Goal: Task Accomplishment & Management: Manage account settings

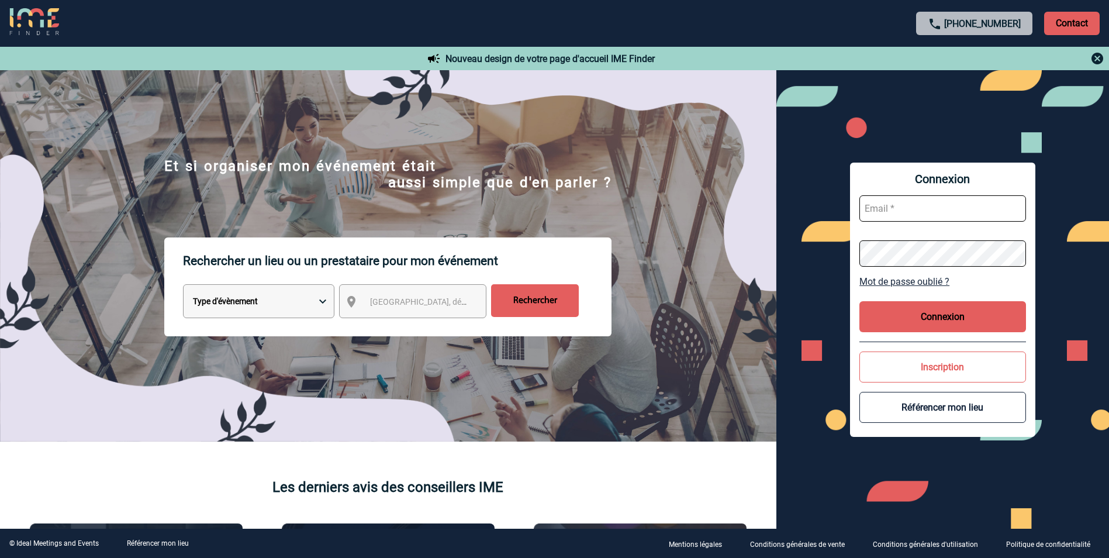
click at [908, 211] on input "text" at bounding box center [943, 208] width 167 height 26
type input "[EMAIL_ADDRESS][DOMAIN_NAME]"
click at [939, 280] on link "Mot de passe oublié ?" at bounding box center [943, 281] width 167 height 11
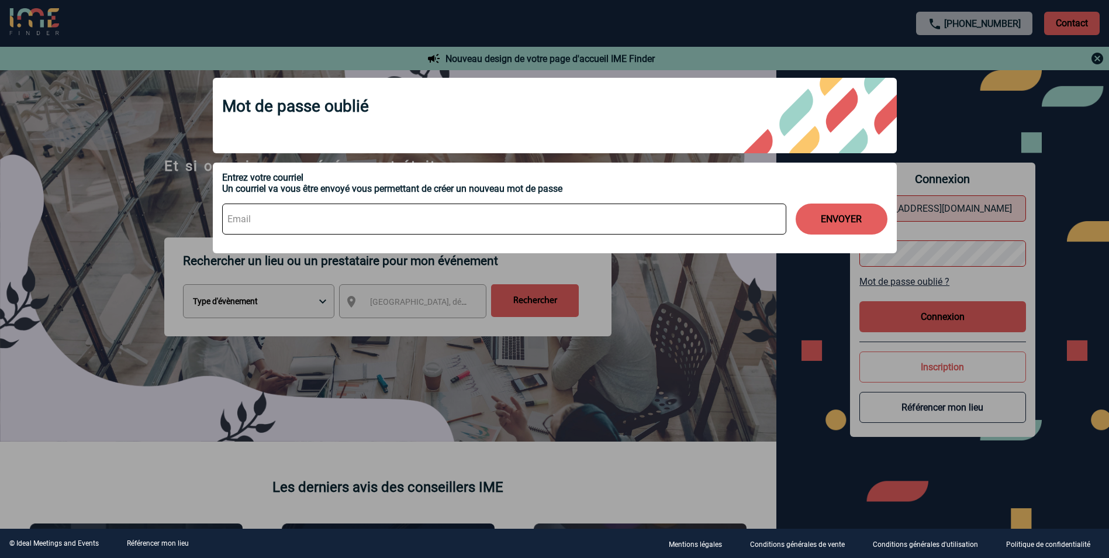
click at [256, 218] on input at bounding box center [504, 218] width 564 height 31
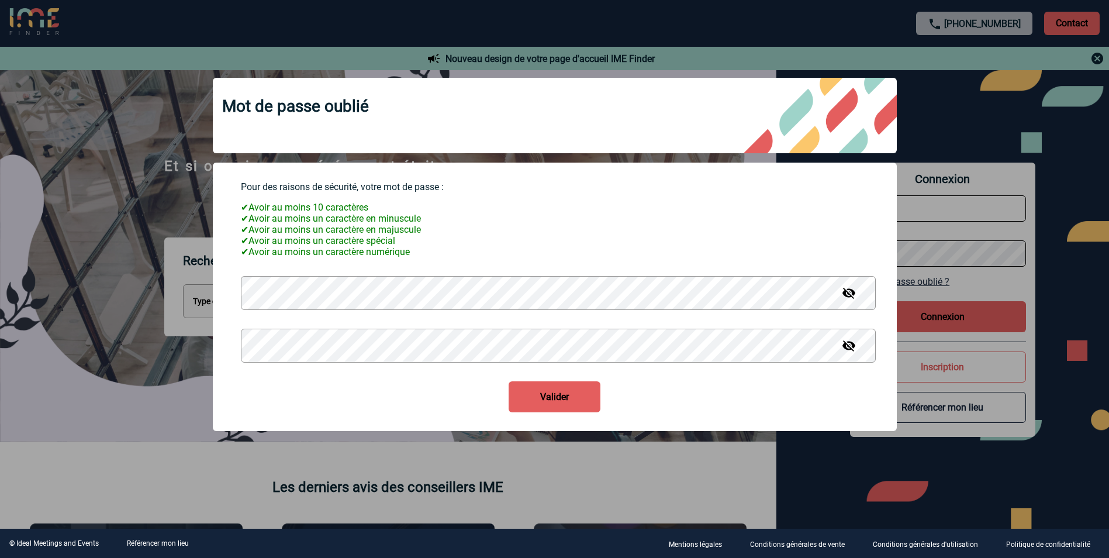
click at [854, 353] on img at bounding box center [849, 346] width 14 height 14
click at [581, 398] on button "Valider" at bounding box center [555, 396] width 92 height 31
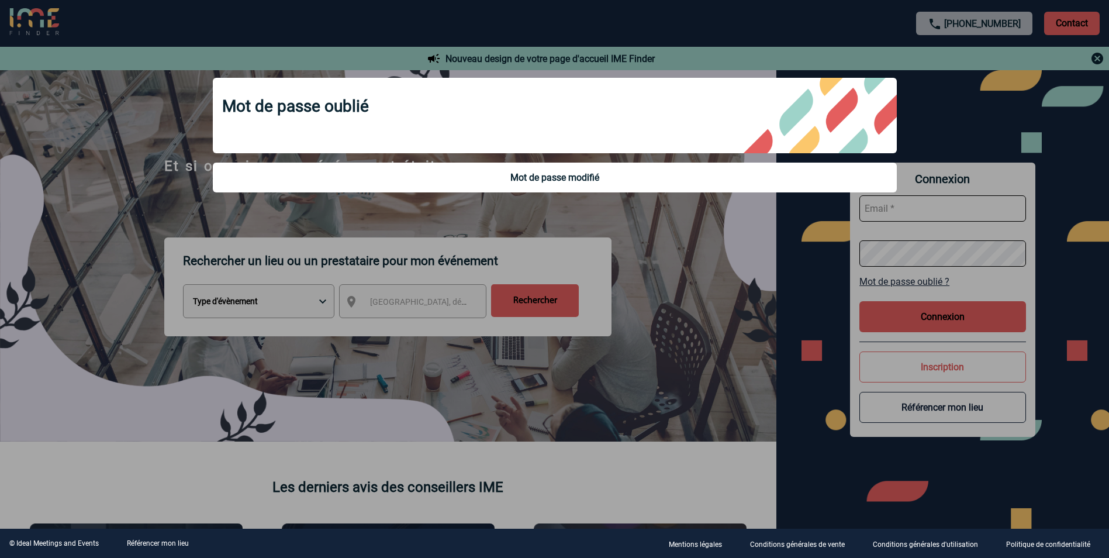
type input "[EMAIL_ADDRESS][DOMAIN_NAME]"
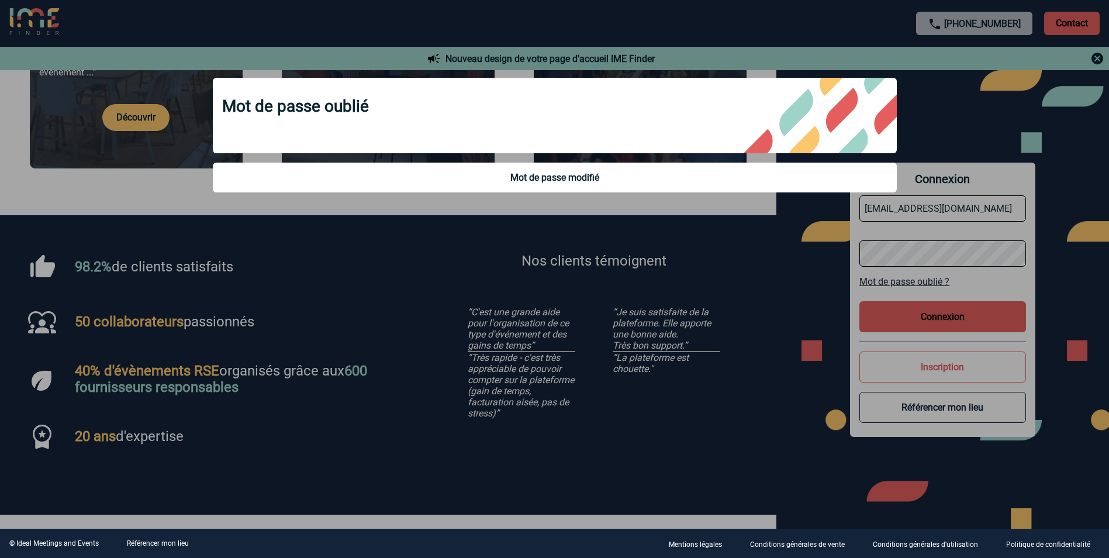
scroll to position [234, 0]
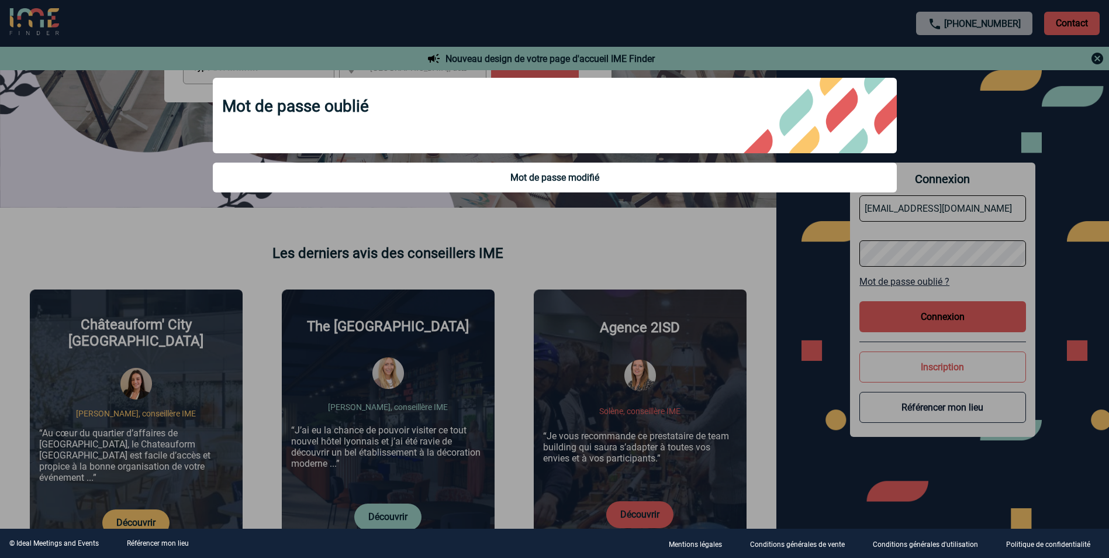
click at [997, 121] on div at bounding box center [554, 279] width 1109 height 558
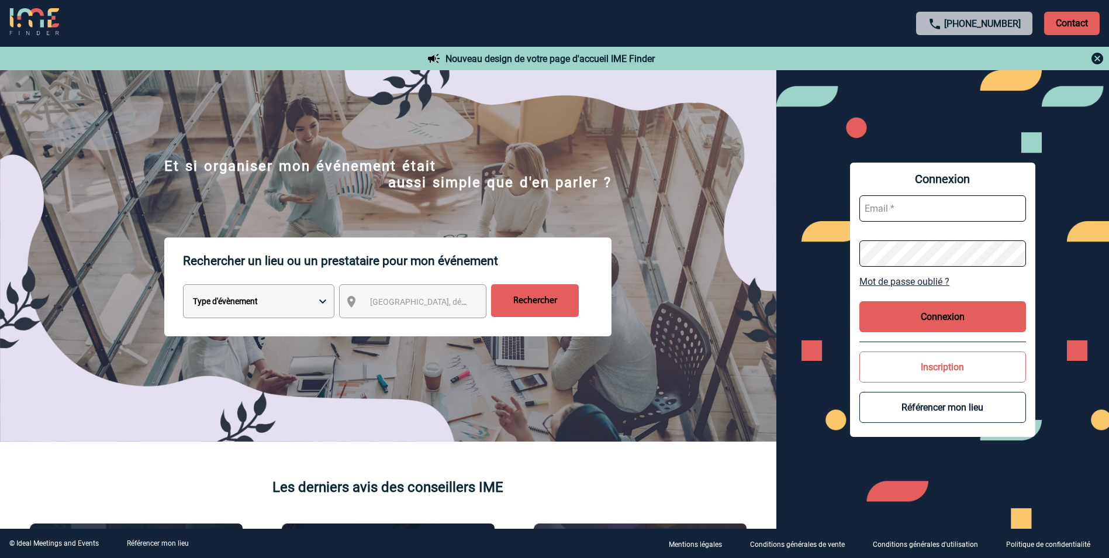
type input "[EMAIL_ADDRESS][DOMAIN_NAME]"
click at [958, 312] on button "Connexion" at bounding box center [943, 316] width 167 height 31
click at [944, 314] on button "Connexion" at bounding box center [943, 316] width 167 height 31
click at [928, 324] on button "Connexion" at bounding box center [943, 316] width 167 height 31
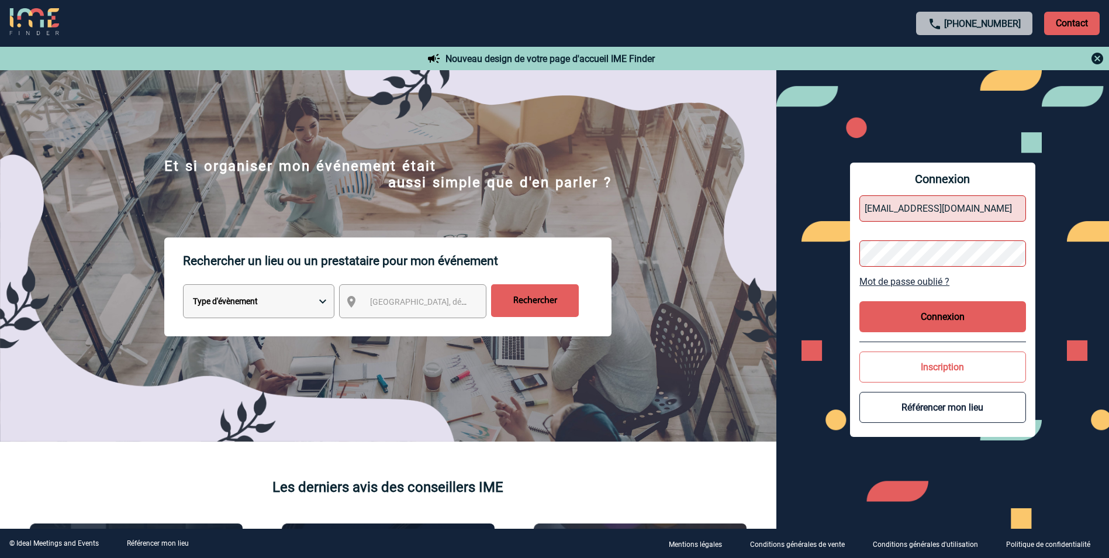
click at [939, 313] on button "Connexion" at bounding box center [943, 316] width 167 height 31
click at [967, 306] on button "Connexion" at bounding box center [943, 316] width 167 height 31
click at [960, 311] on button "Connexion" at bounding box center [943, 316] width 167 height 31
click at [954, 368] on button "Inscription" at bounding box center [943, 366] width 167 height 31
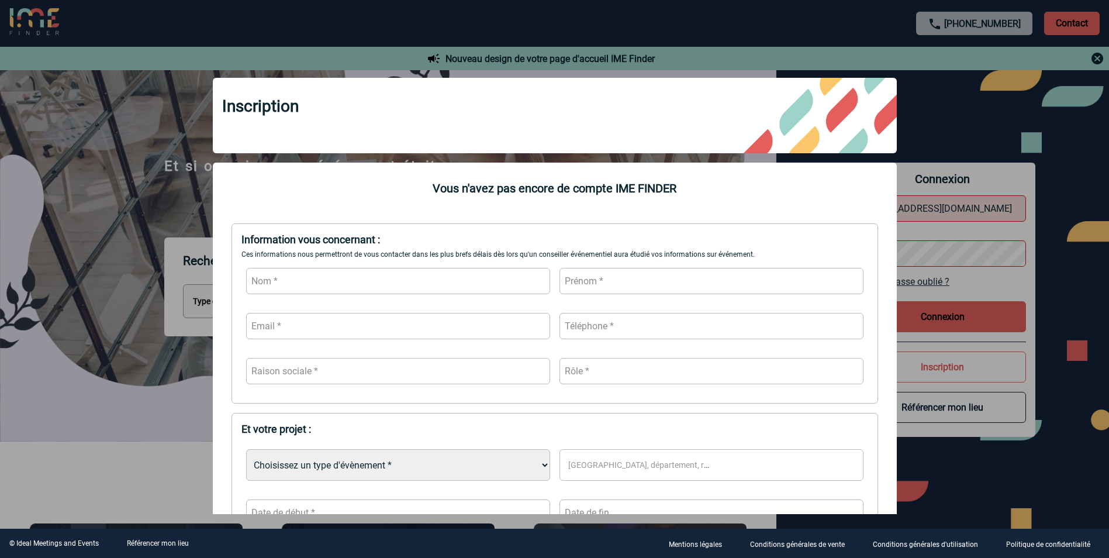
click at [286, 280] on input "text" at bounding box center [398, 281] width 304 height 26
type input "BENAMARA"
type input "YAMINA"
type input "Y"
type input "yamina.benamara@mobilize-fs.com"
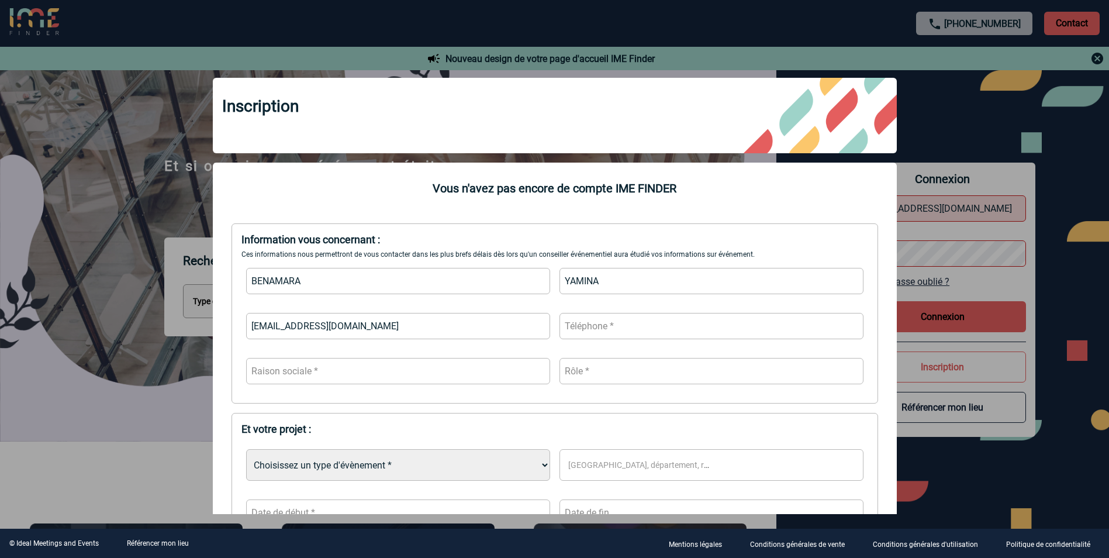
click at [630, 328] on input "text" at bounding box center [712, 326] width 304 height 26
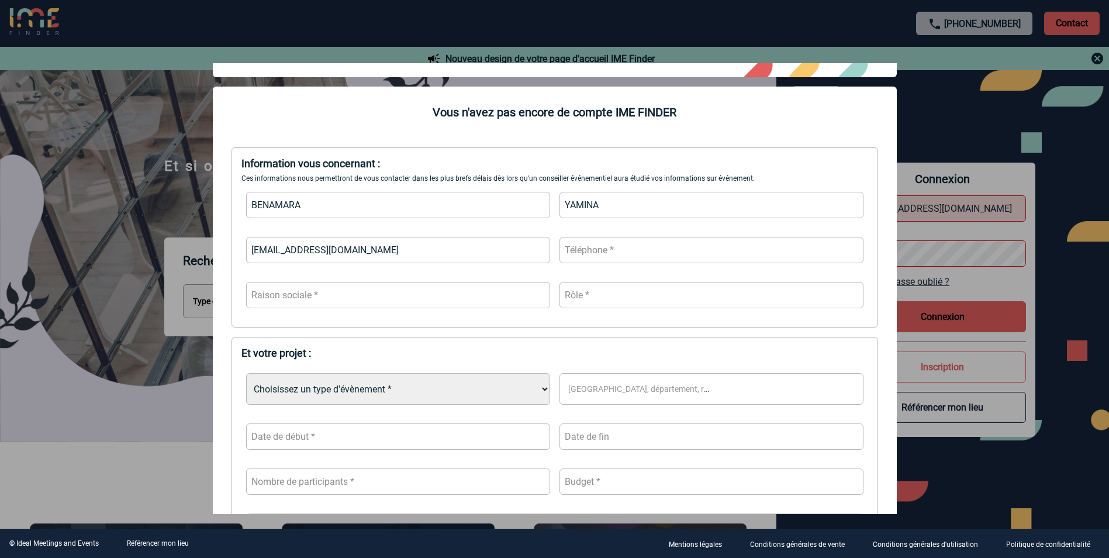
scroll to position [58, 0]
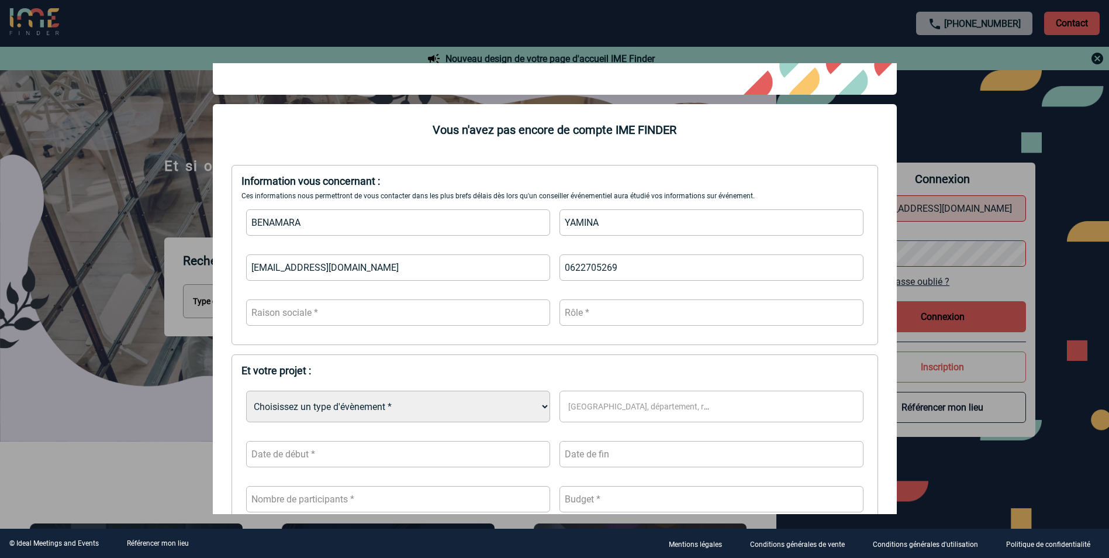
type input "0622705269"
click at [274, 321] on input "text" at bounding box center [398, 312] width 304 height 26
type input "d"
type input "MFS"
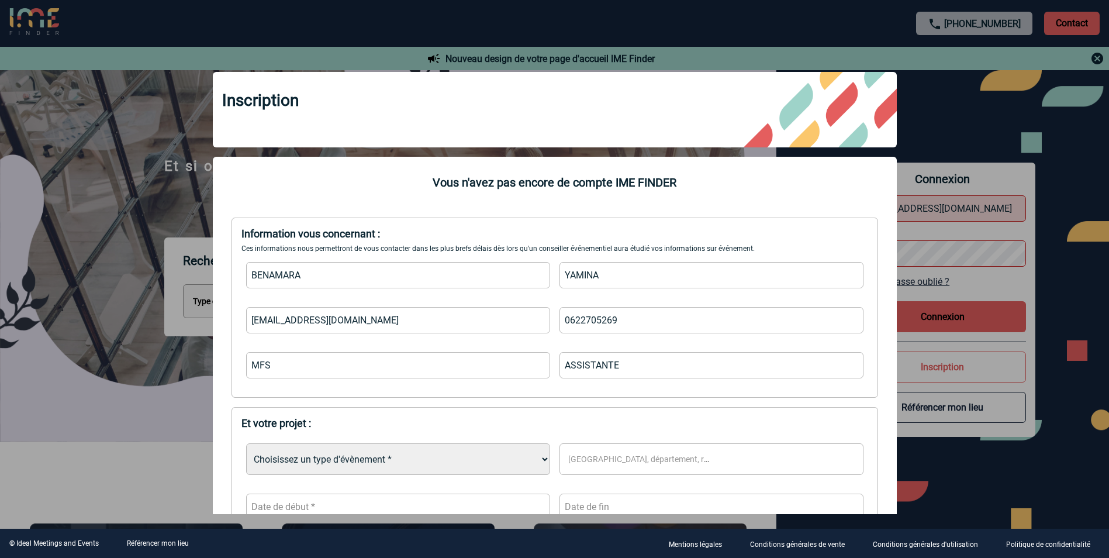
scroll to position [0, 0]
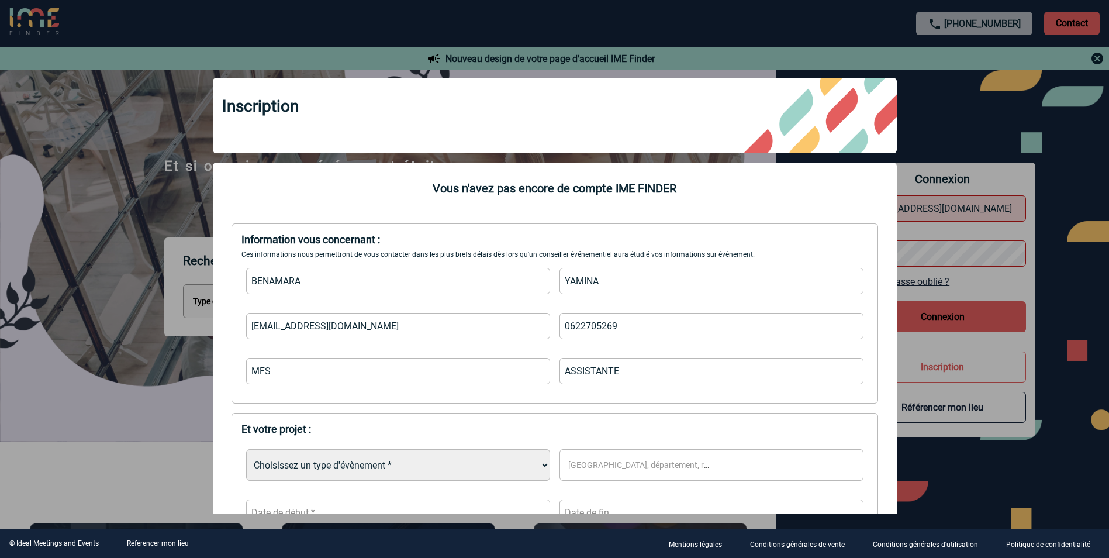
type input "ASSISTANTE"
click at [971, 102] on div at bounding box center [554, 279] width 1109 height 558
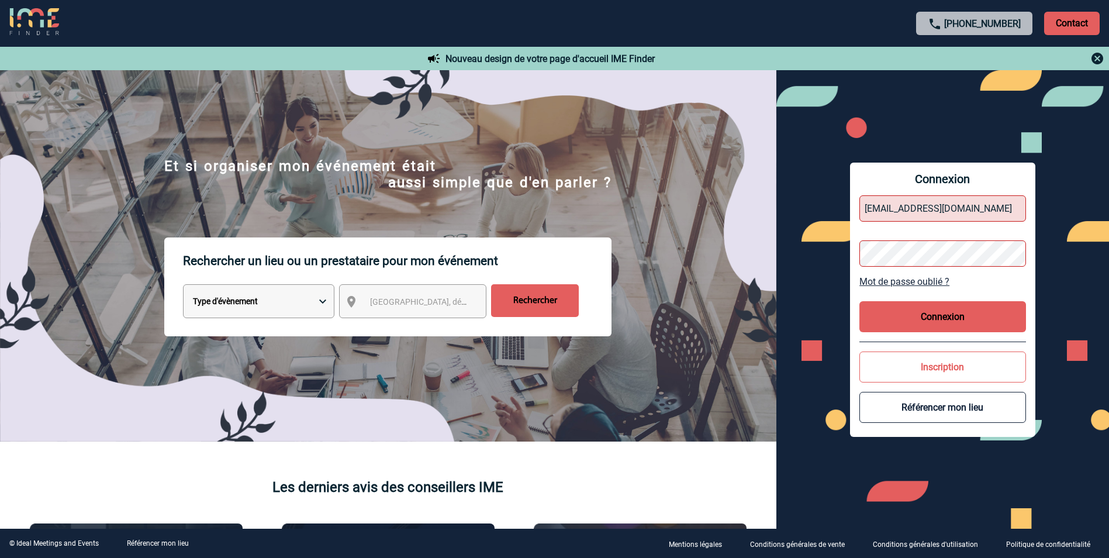
click at [941, 316] on button "Connexion" at bounding box center [943, 316] width 167 height 31
click at [940, 316] on button "Connexion" at bounding box center [943, 316] width 167 height 31
click at [907, 280] on link "Mot de passe oublié ?" at bounding box center [943, 281] width 167 height 11
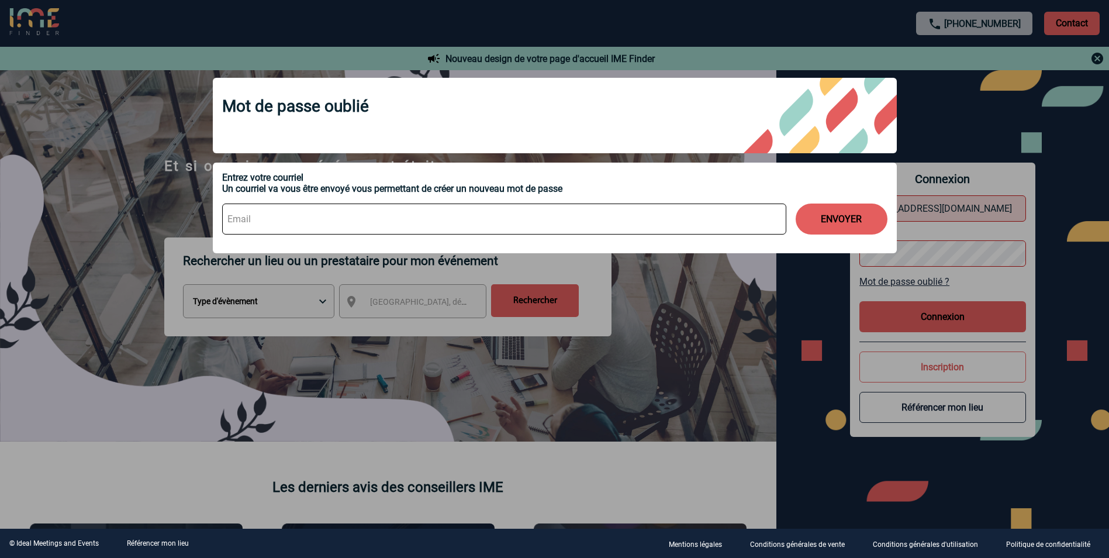
click at [247, 225] on input at bounding box center [504, 218] width 564 height 31
type input "yamina.benamara@mobilize-fs.com"
click at [836, 217] on button "ENVOYER" at bounding box center [842, 218] width 92 height 31
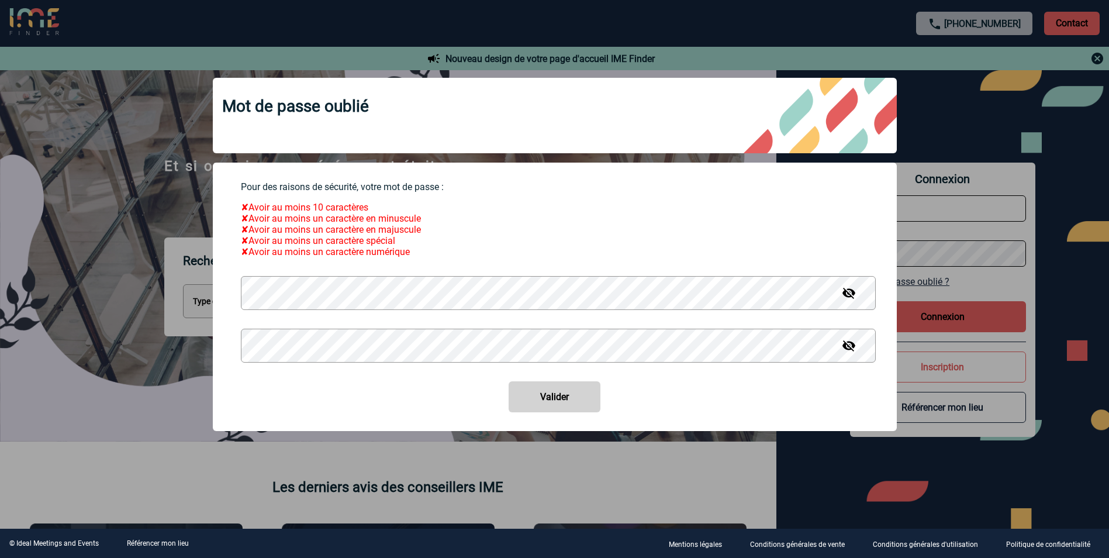
type input "[EMAIL_ADDRESS][DOMAIN_NAME]"
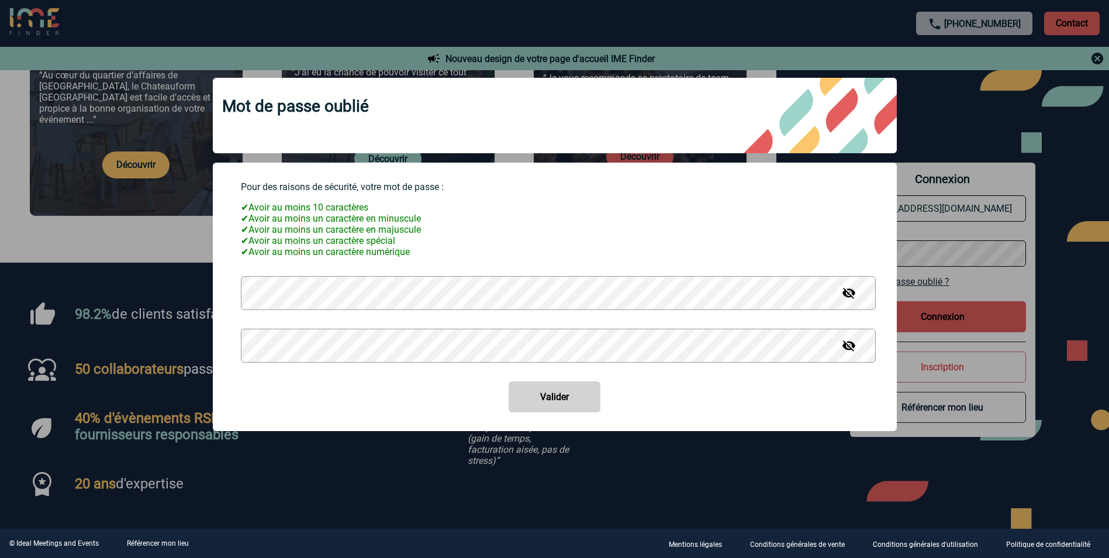
scroll to position [819, 0]
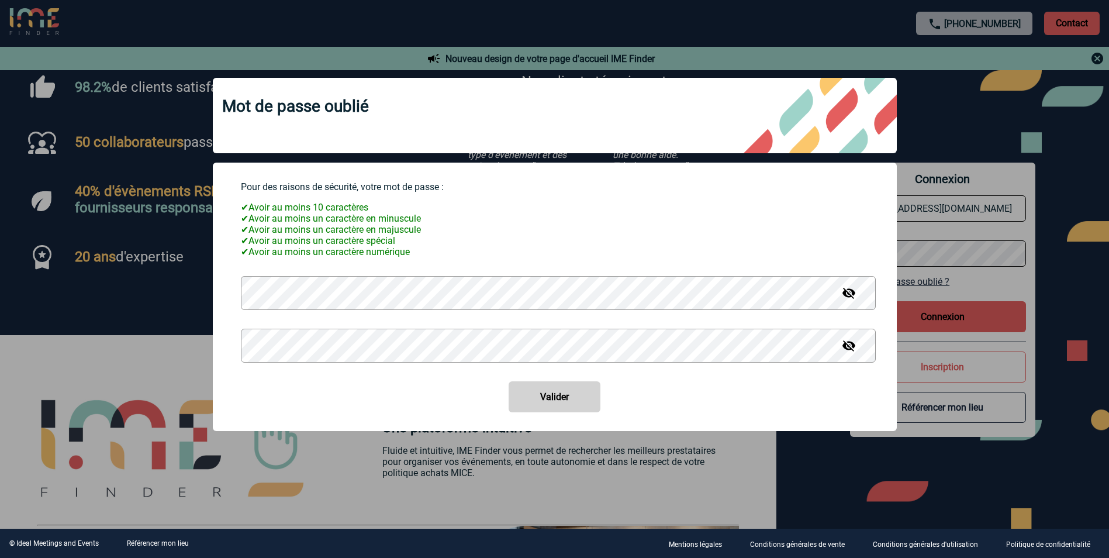
click at [851, 353] on img at bounding box center [849, 346] width 14 height 14
click at [852, 300] on img at bounding box center [849, 293] width 14 height 14
click at [569, 398] on button "Valider" at bounding box center [555, 396] width 92 height 31
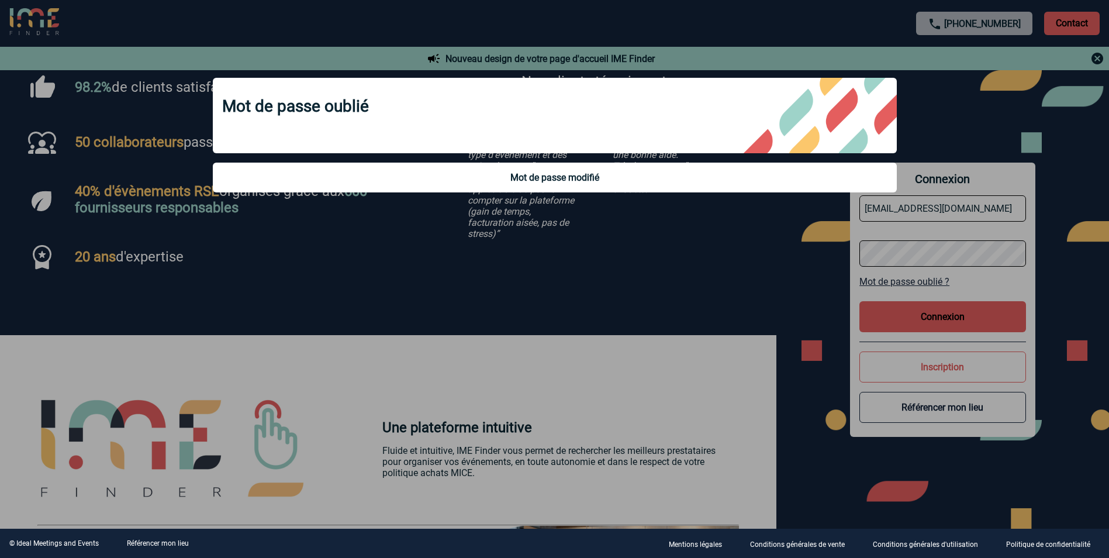
click at [656, 248] on div at bounding box center [554, 279] width 1109 height 558
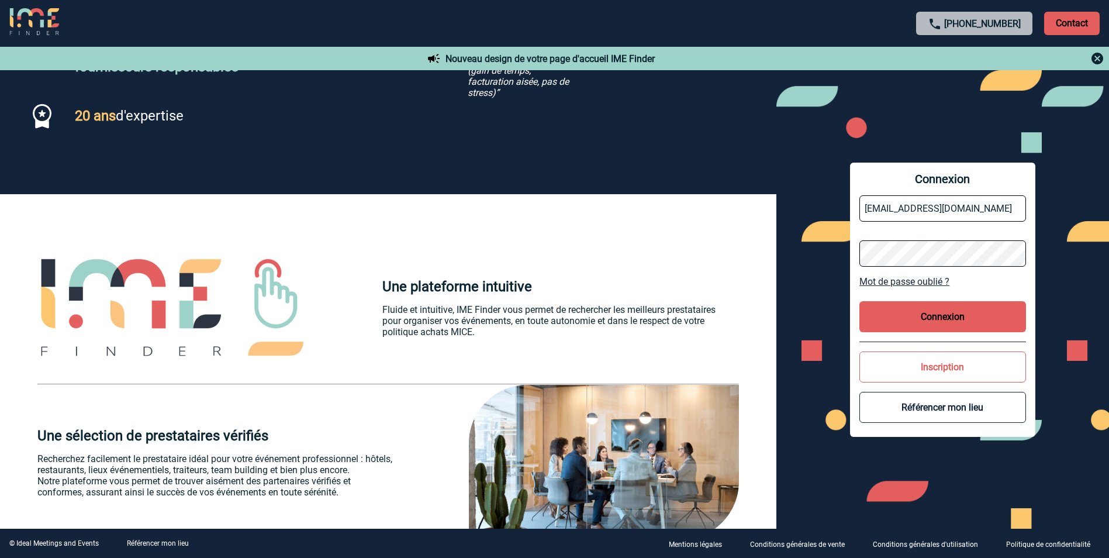
scroll to position [760, 0]
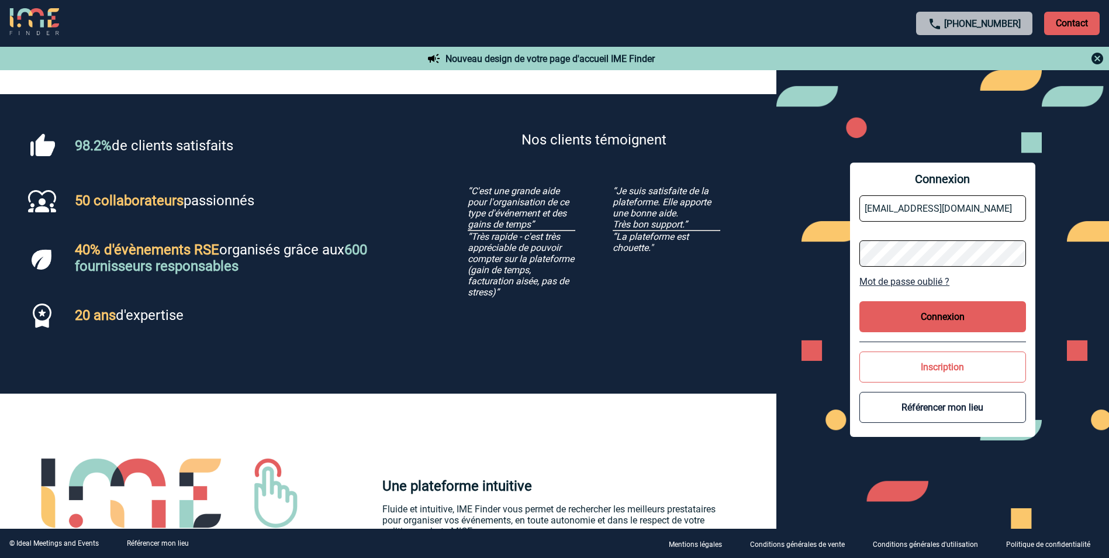
click at [722, 291] on div "Et si organiser mon événement était aussi simple que d'en parler ? Rechercher u…" at bounding box center [554, 439] width 1109 height 2258
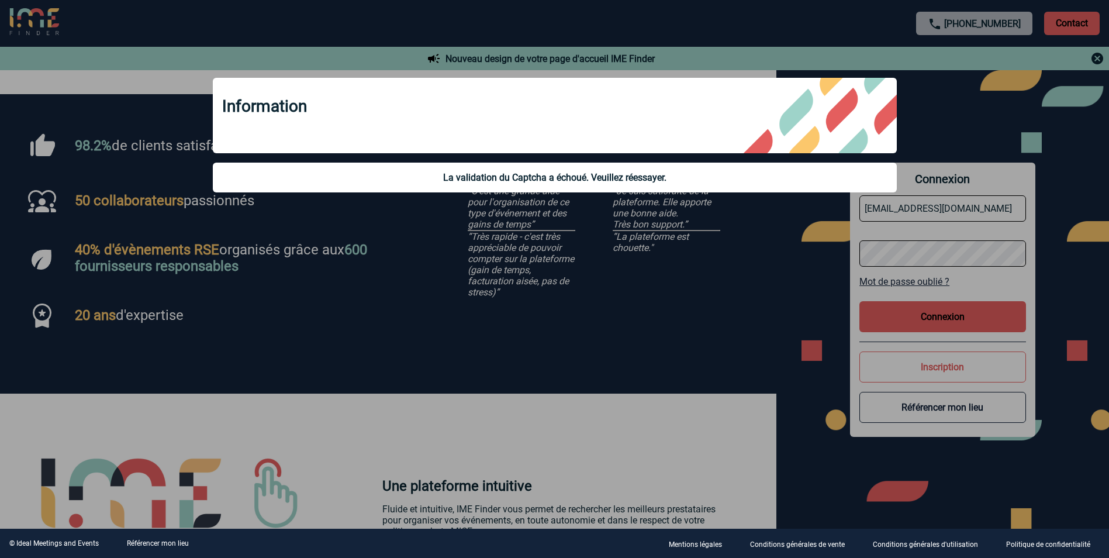
click at [921, 245] on div at bounding box center [554, 279] width 1109 height 558
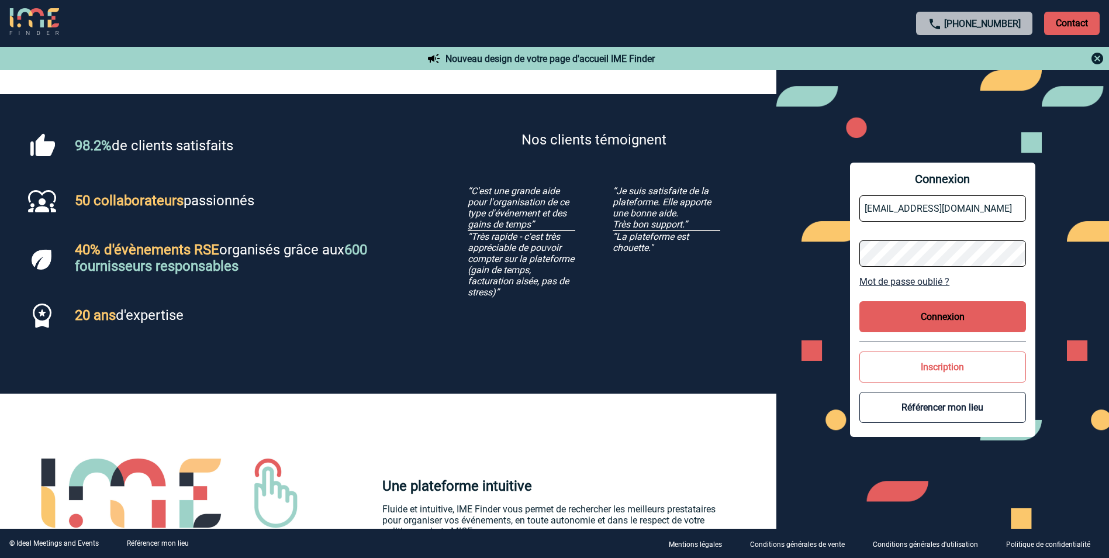
click at [768, 269] on div "98.2% de clients satisfaits 50 collaborateurs passionnés 40% d'évènements RSE o…" at bounding box center [388, 243] width 777 height 299
click at [789, 254] on div "Connexion yamina.benamara@mobilize-fs.com Mot de passe oublié ? Connexion Inscr…" at bounding box center [943, 299] width 333 height 458
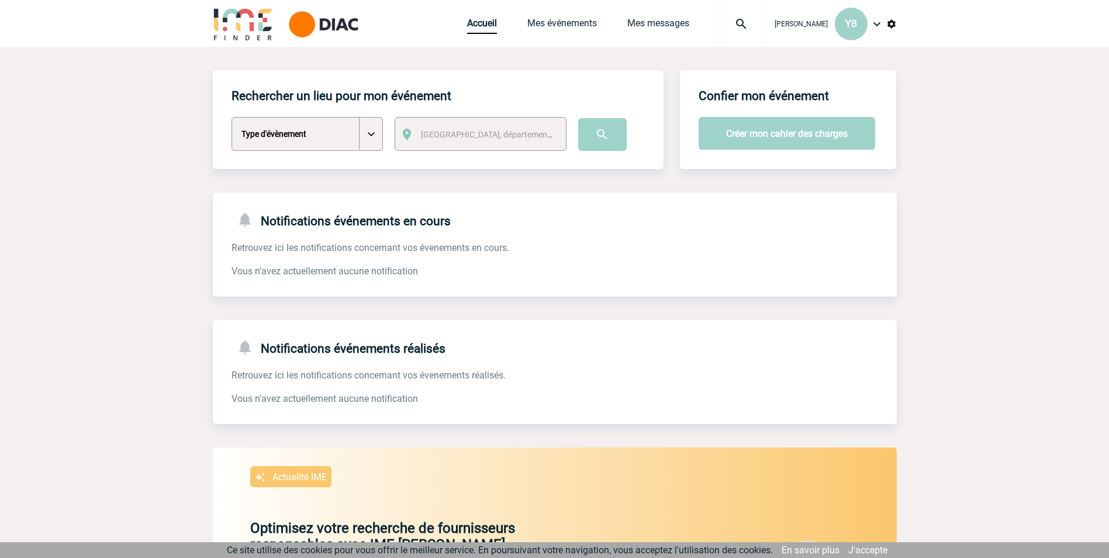
click at [1065, 89] on body "[PERSON_NAME] YB Accueil Mes événements" at bounding box center [554, 411] width 1109 height 822
click at [987, 411] on body "[PERSON_NAME] YB Accueil Mes événements" at bounding box center [554, 411] width 1109 height 822
